Goal: Find specific page/section: Find specific page/section

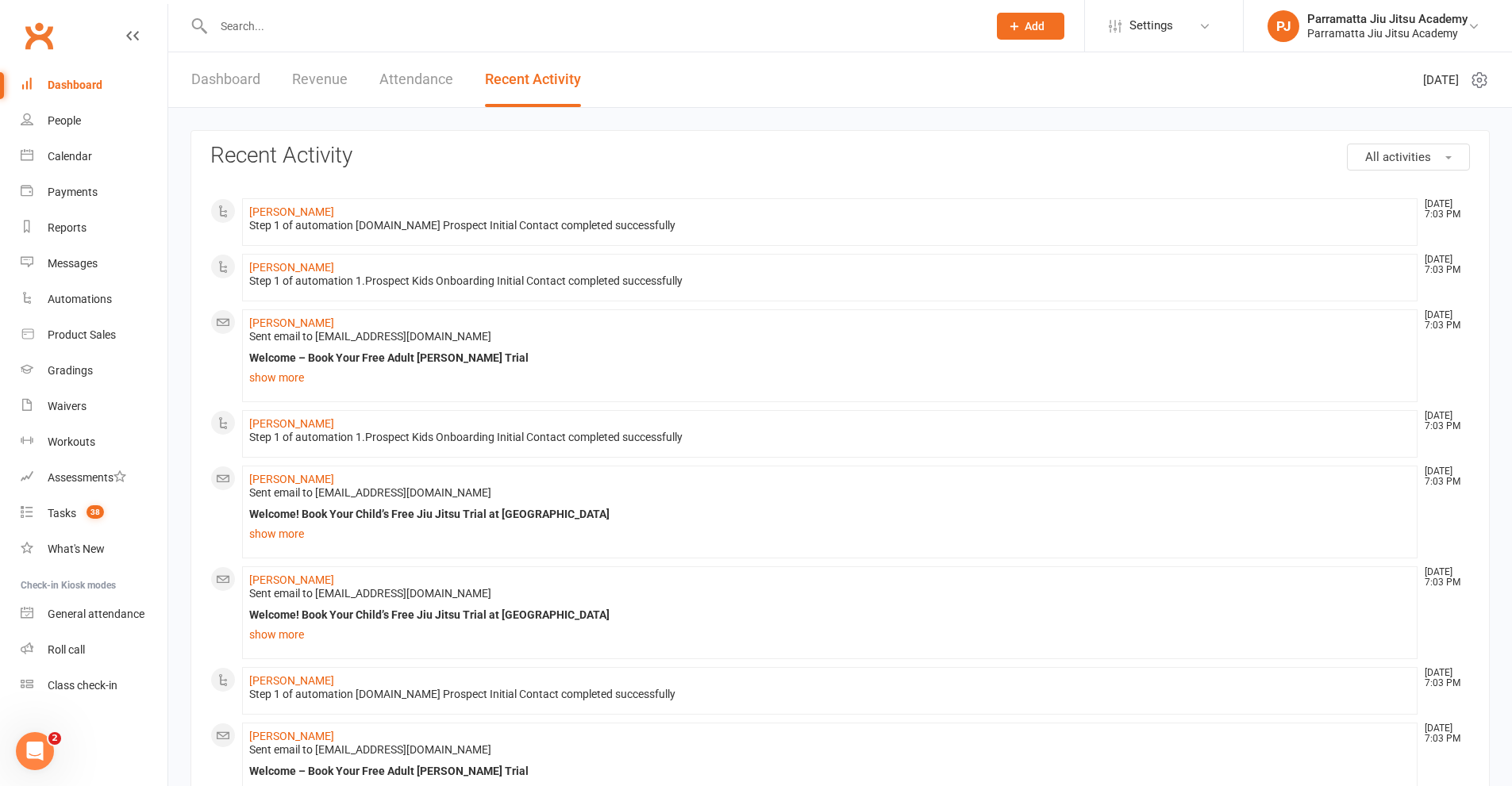
click at [233, 77] on link "Dashboard" at bounding box center [225, 80] width 69 height 54
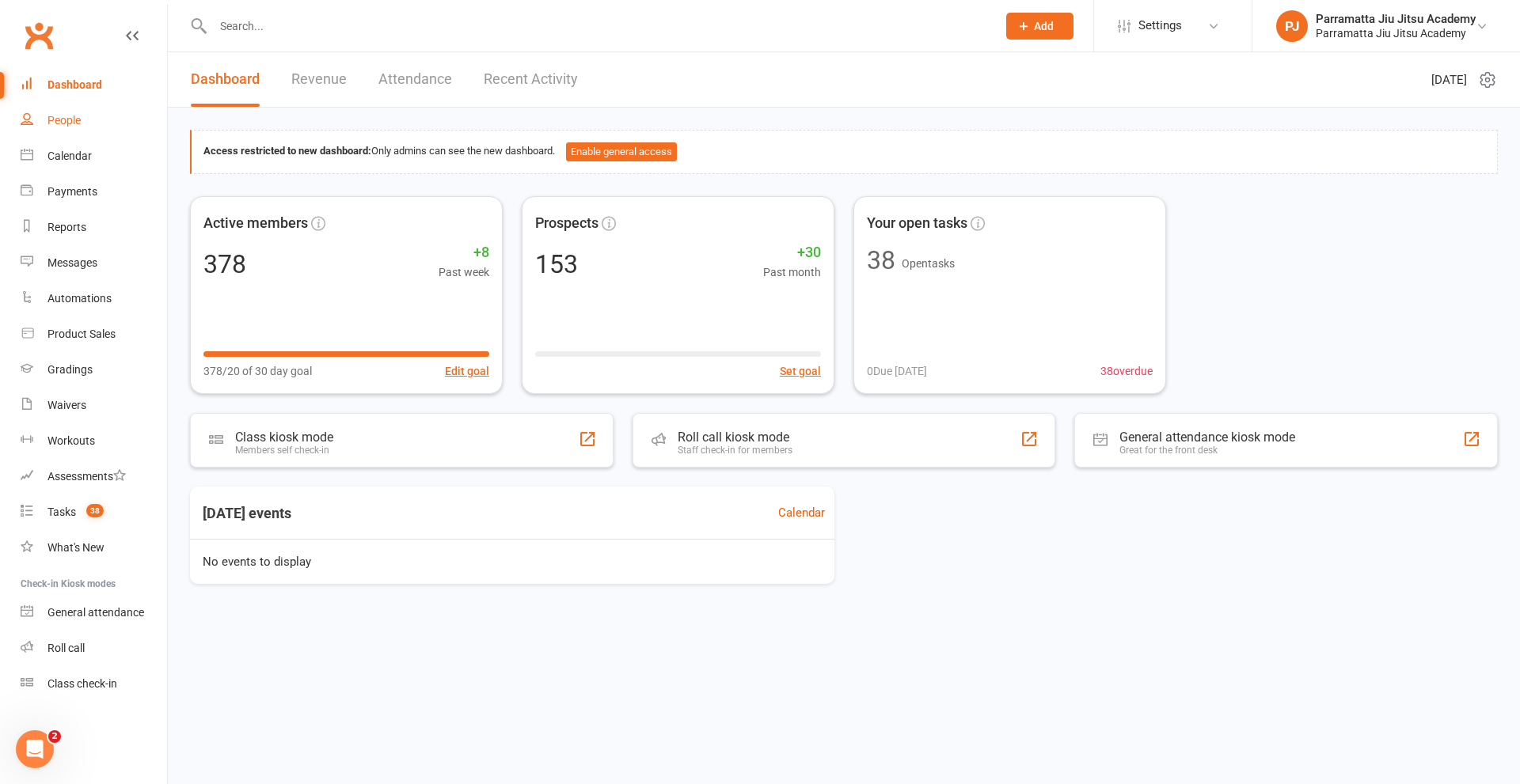
click at [74, 122] on div "People" at bounding box center [64, 120] width 33 height 13
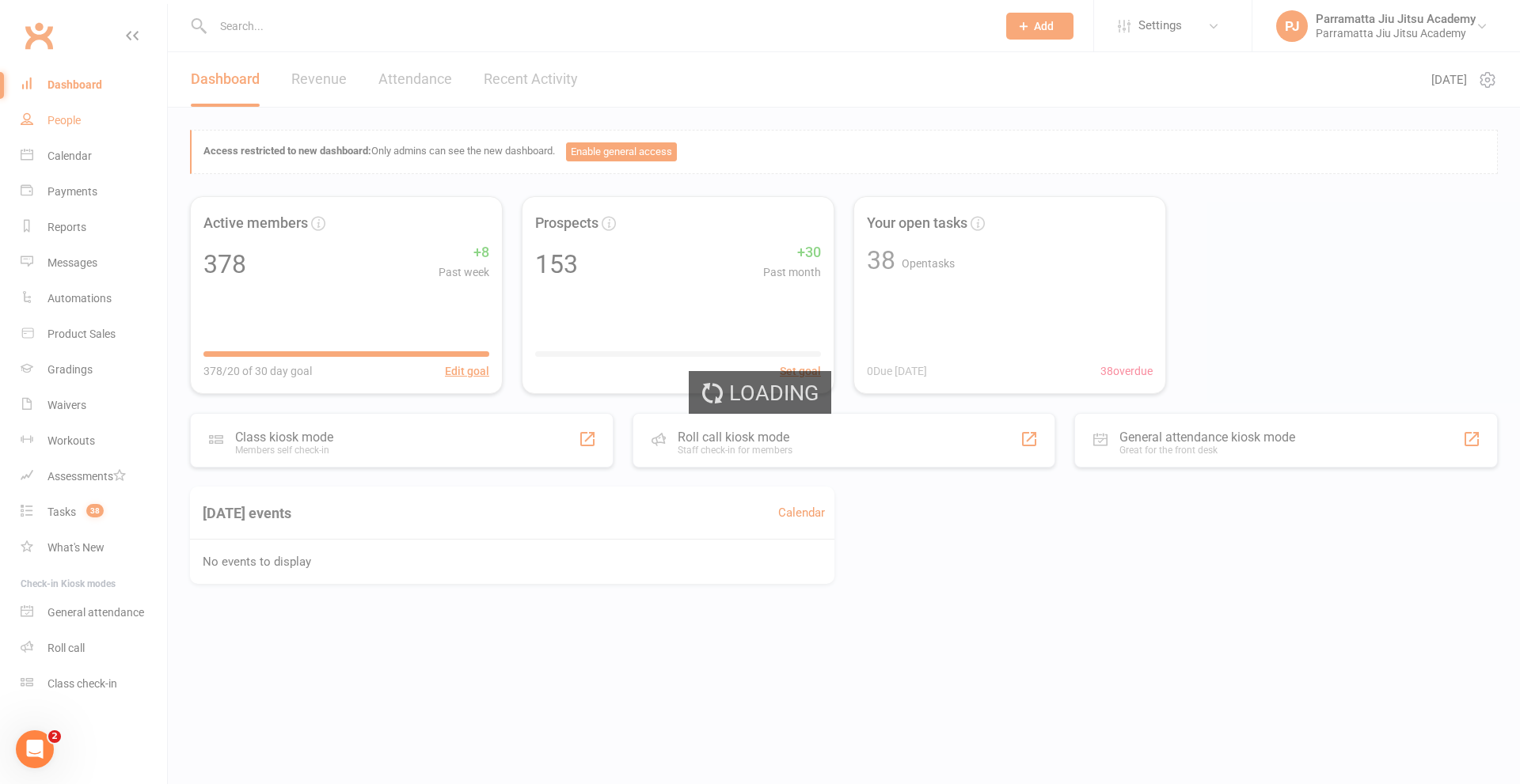
select select "100"
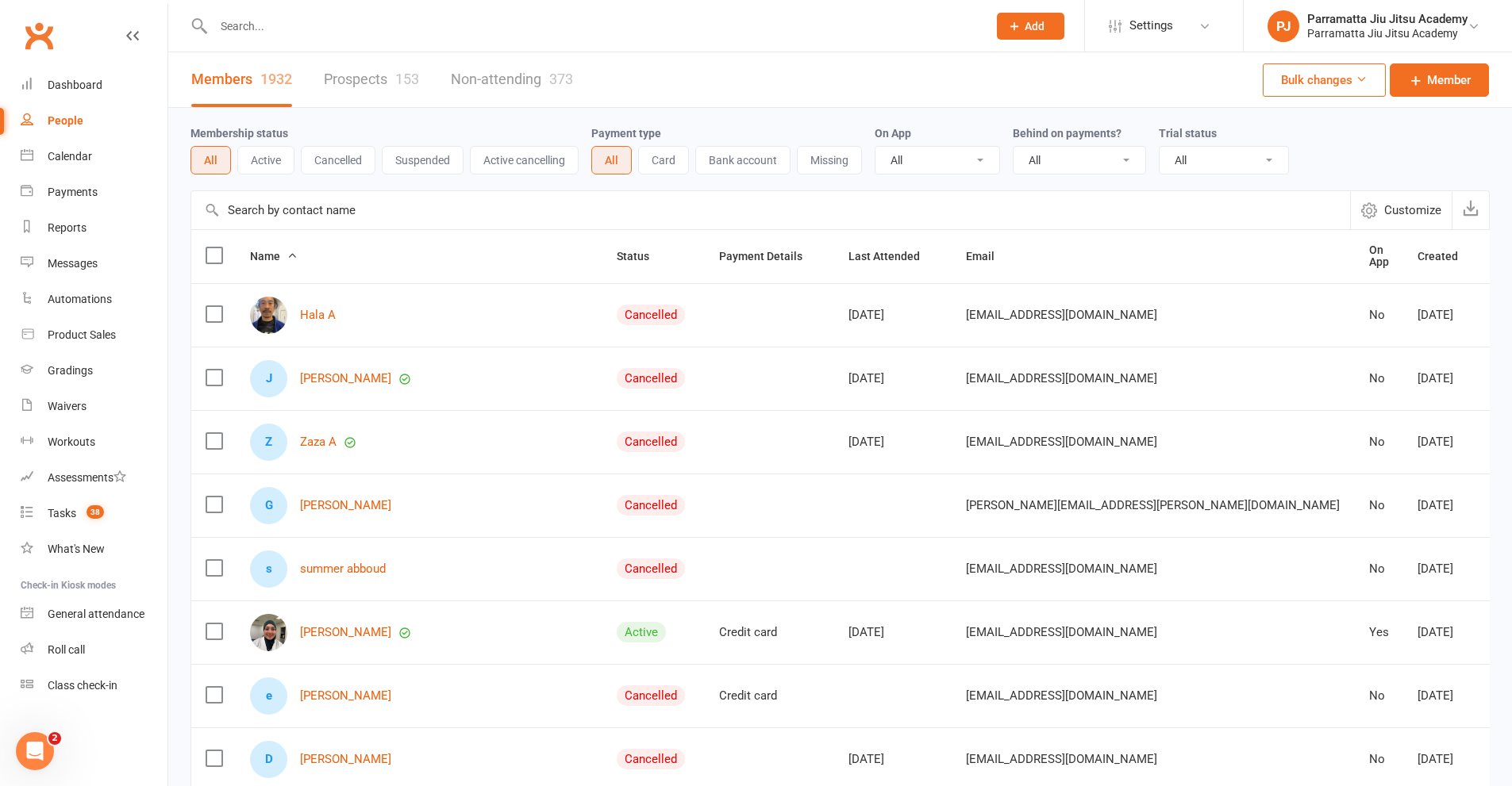
click at [363, 79] on link "Prospects 153" at bounding box center [372, 80] width 95 height 54
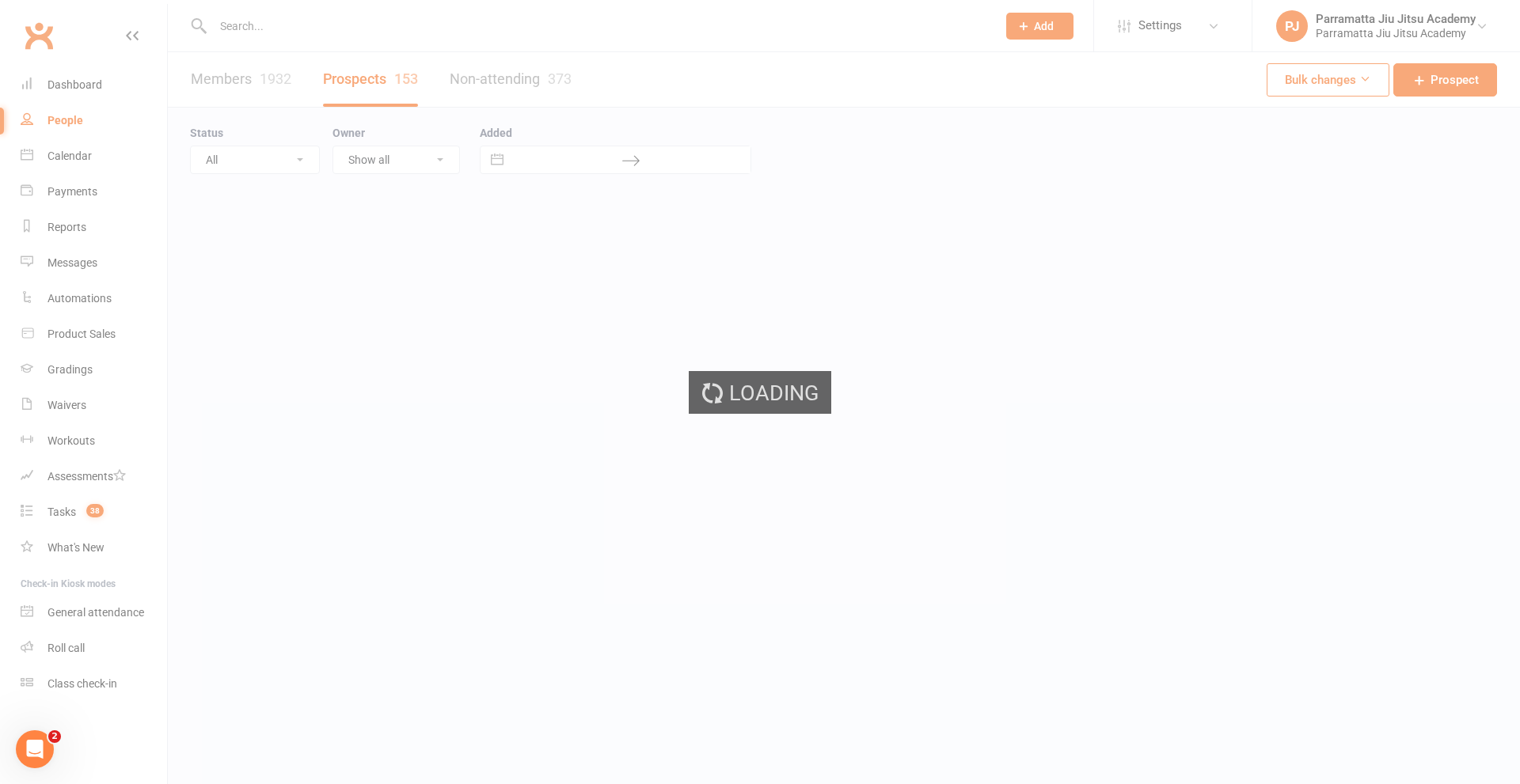
select select "100"
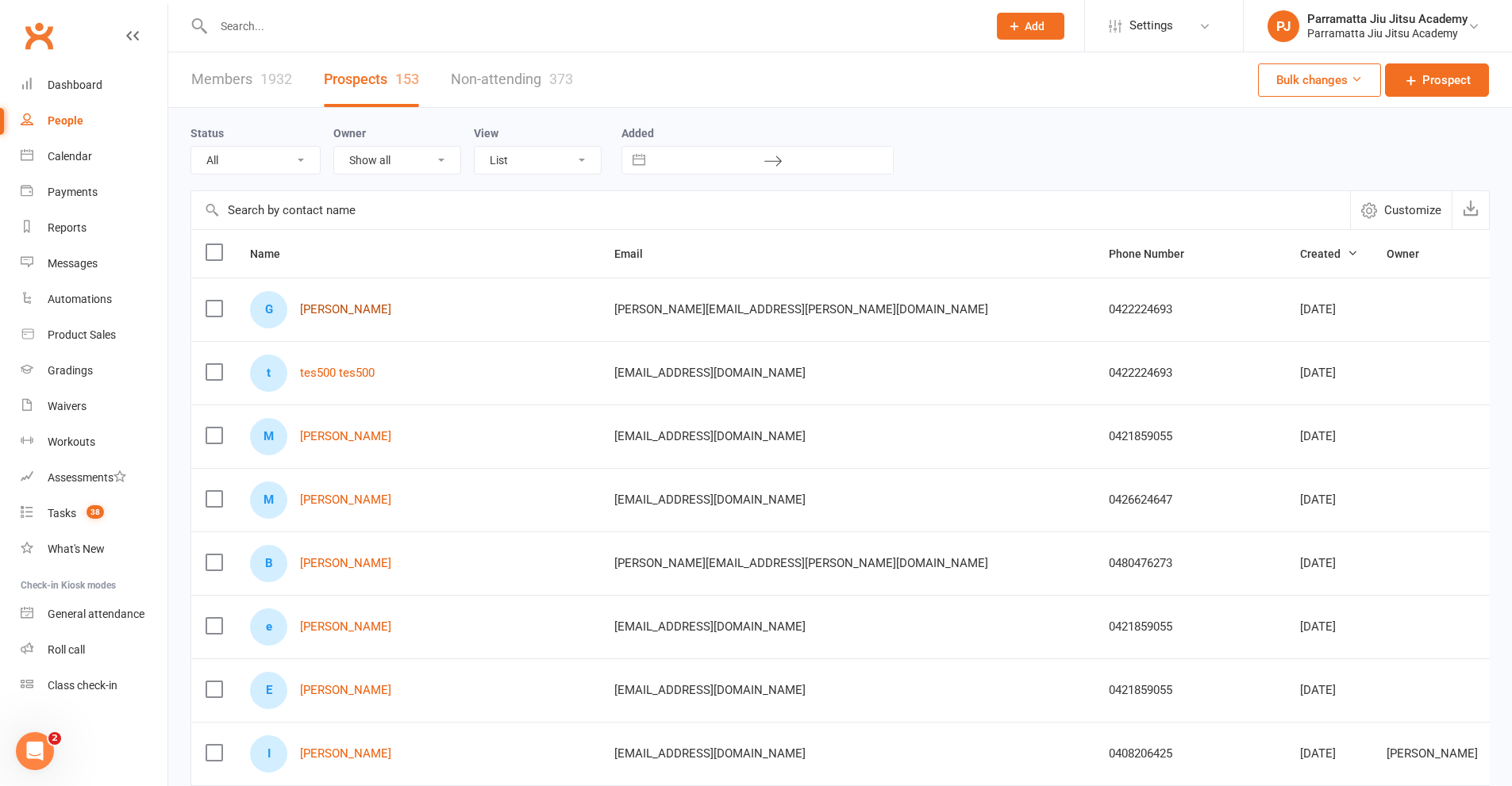
click at [337, 315] on link "George George" at bounding box center [345, 310] width 91 height 14
